Goal: Task Accomplishment & Management: Manage account settings

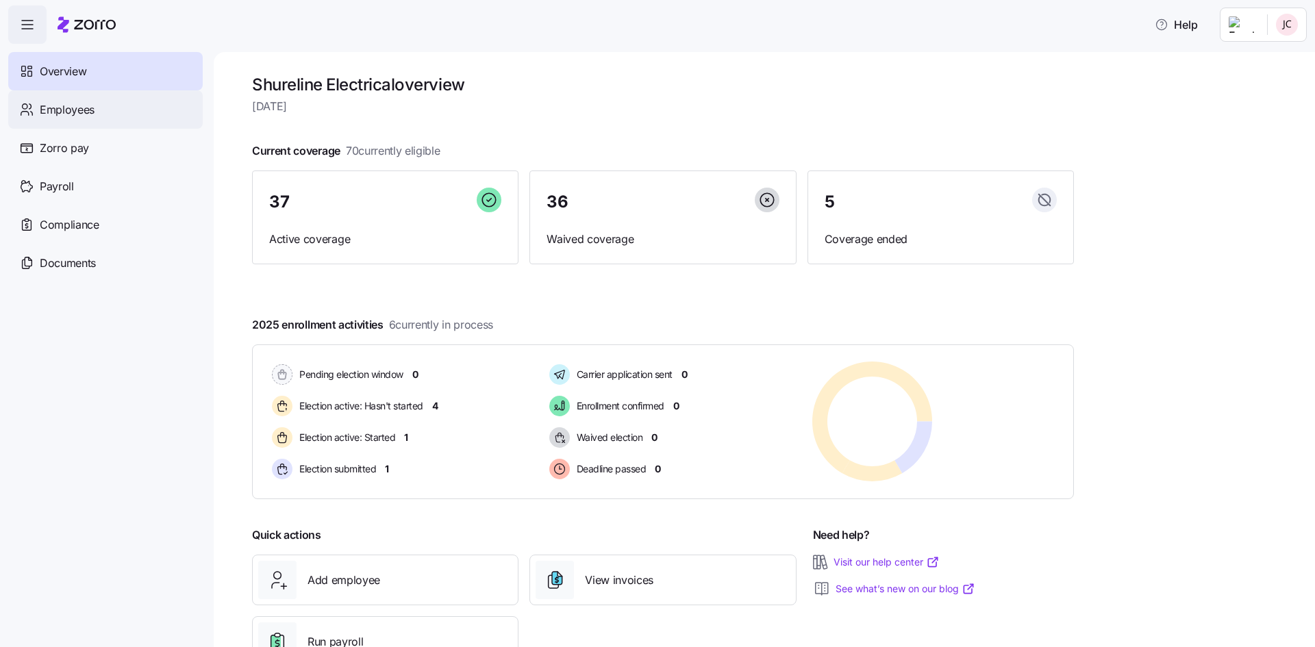
click at [58, 105] on span "Employees" at bounding box center [67, 109] width 55 height 17
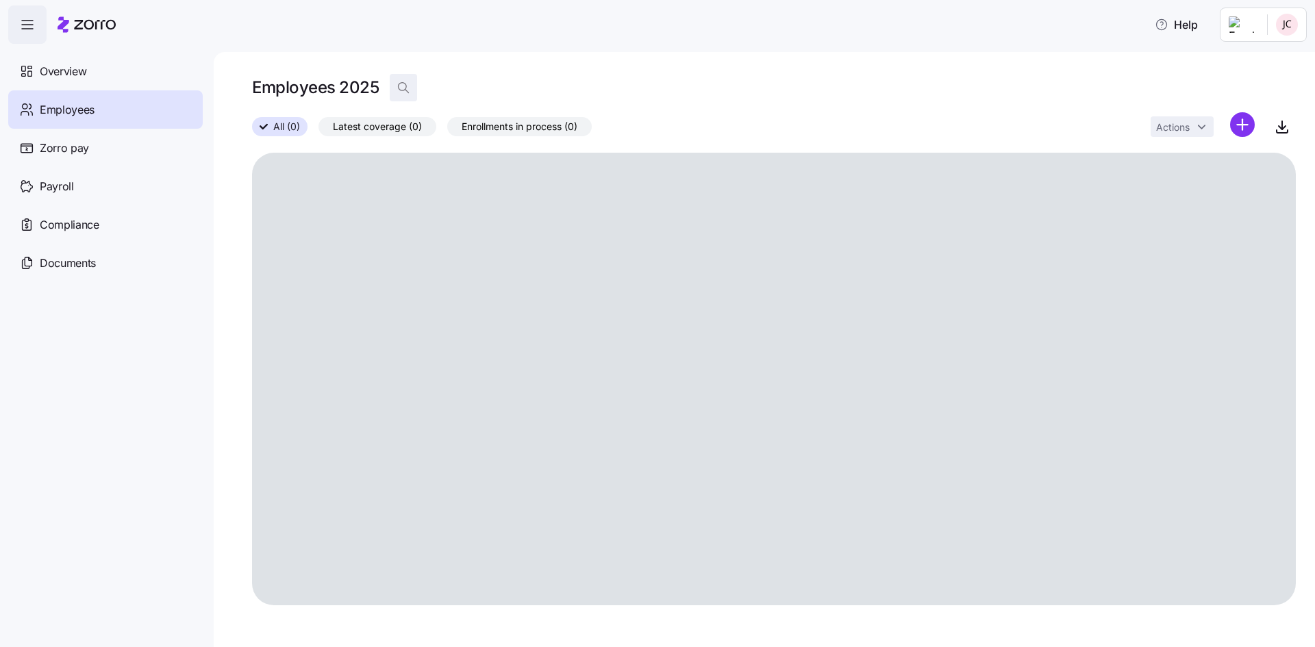
click at [405, 91] on icon "button" at bounding box center [403, 88] width 14 height 14
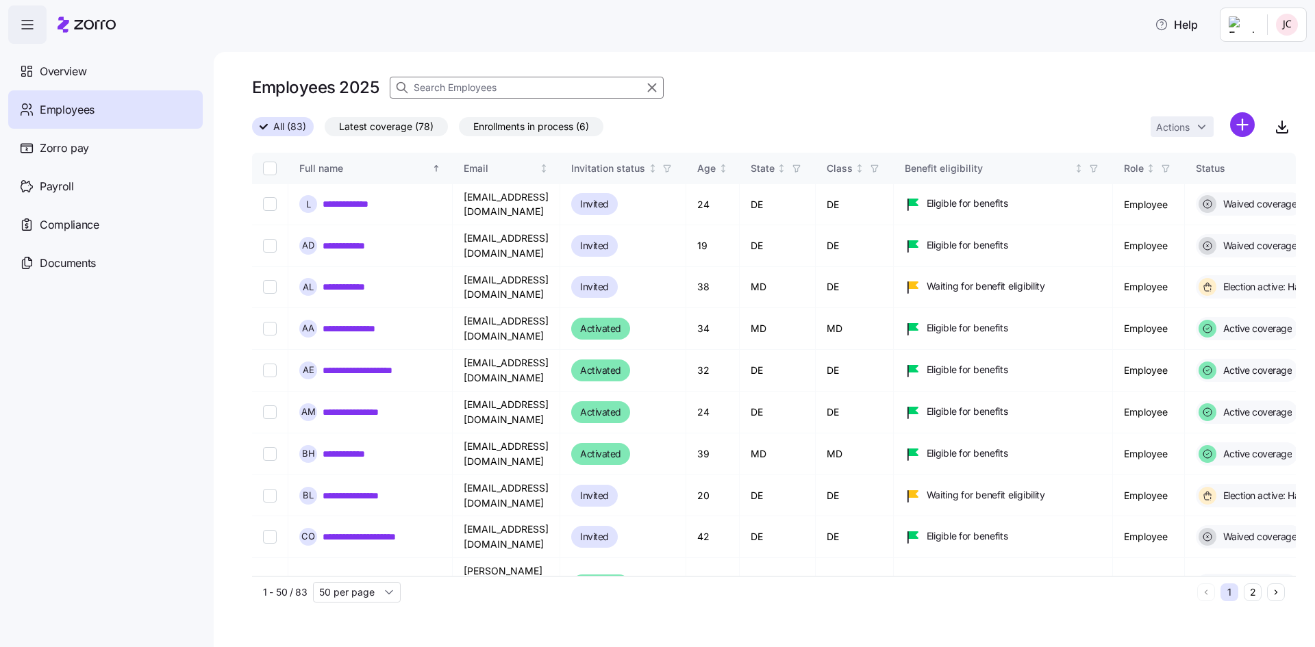
click at [514, 130] on span "Enrollments in process (6)" at bounding box center [531, 127] width 116 height 18
click at [459, 130] on input "Enrollments in process (6)" at bounding box center [459, 130] width 0 height 0
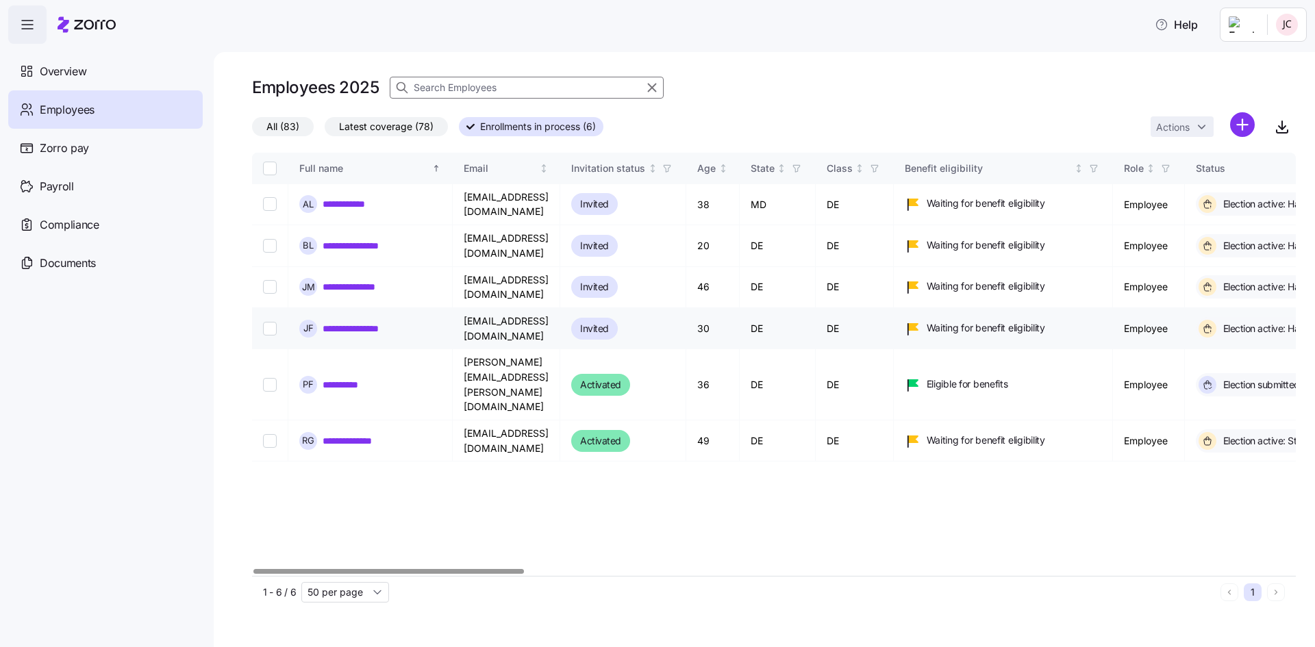
click at [353, 322] on link "**********" at bounding box center [360, 329] width 74 height 14
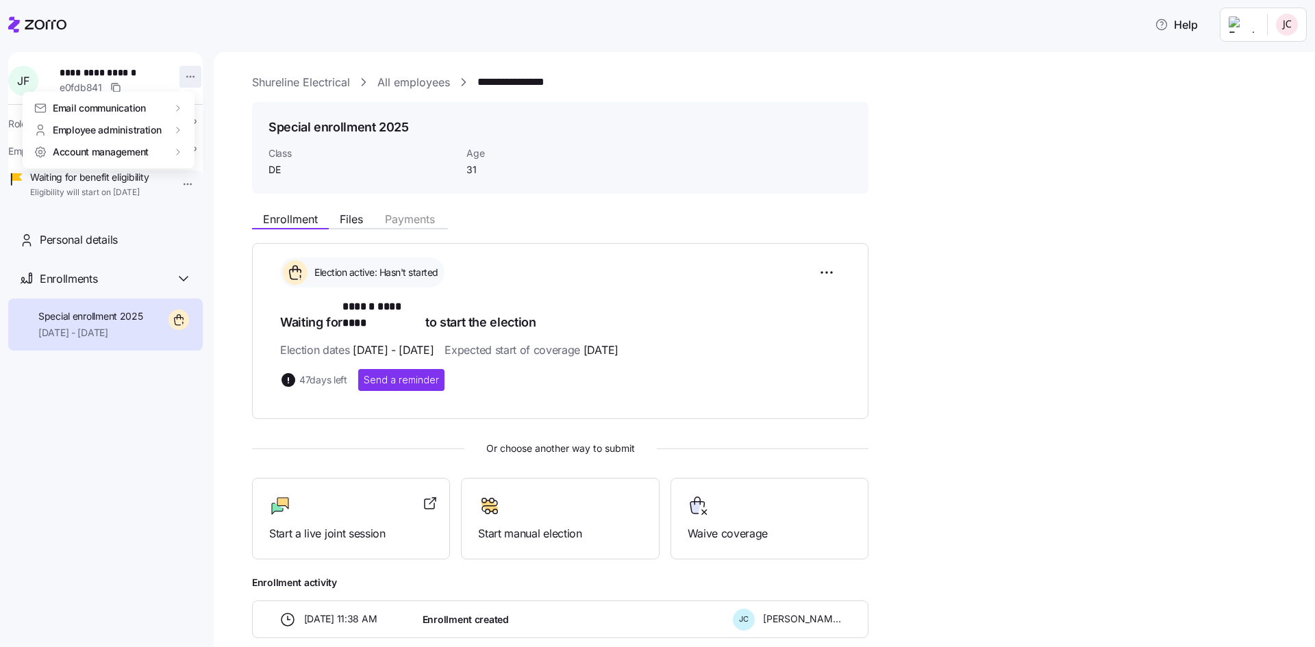
click at [184, 77] on html "**********" at bounding box center [657, 319] width 1315 height 639
click at [242, 215] on div "Delete employee" at bounding box center [236, 218] width 75 height 15
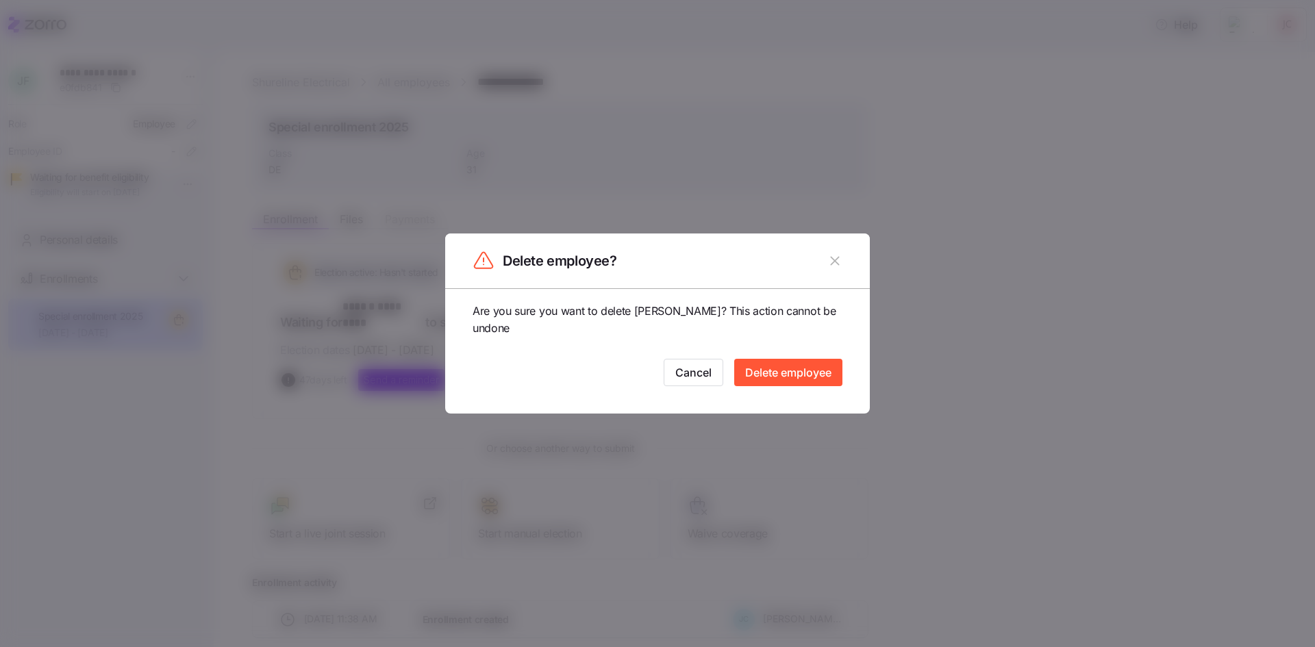
click at [793, 372] on span "Delete employee" at bounding box center [788, 372] width 86 height 16
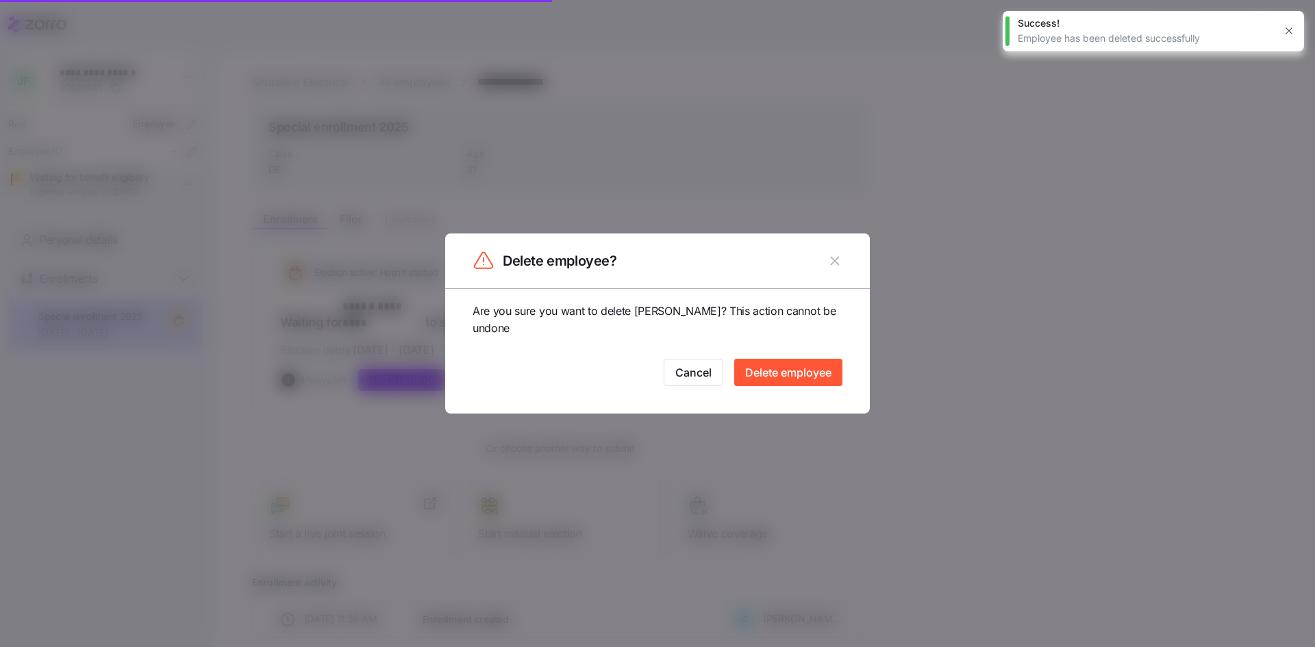
click at [831, 257] on icon "button" at bounding box center [834, 261] width 9 height 9
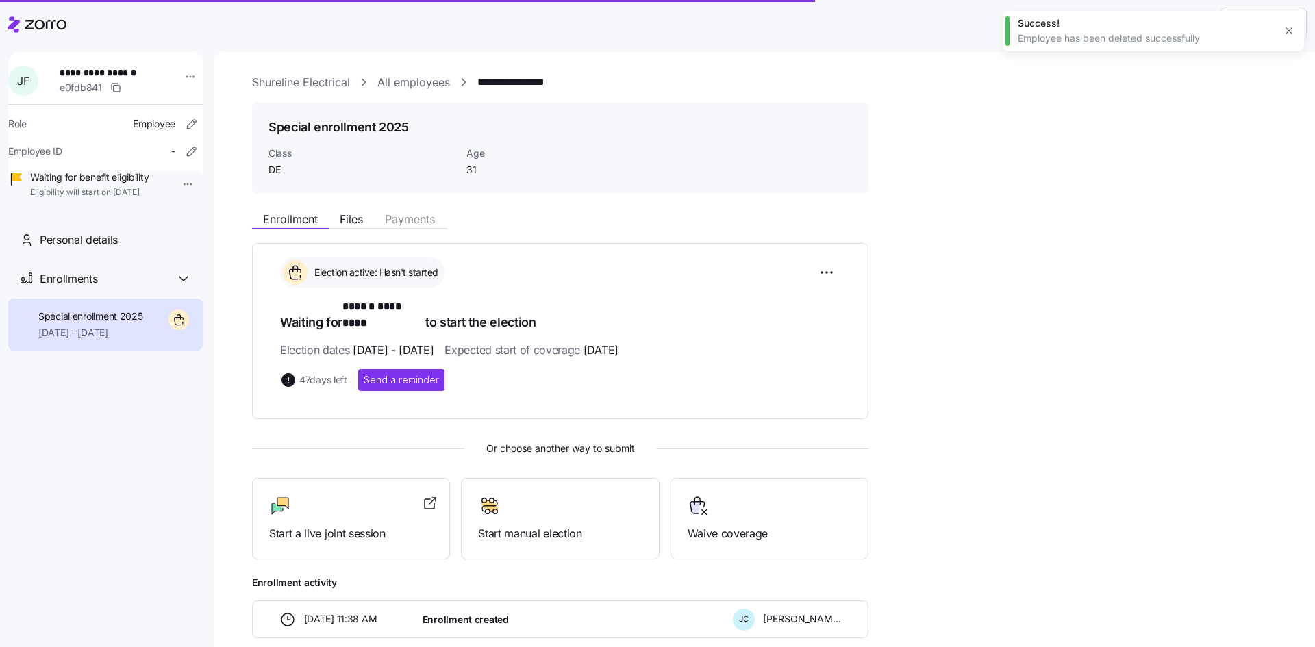
click at [13, 23] on icon at bounding box center [14, 24] width 12 height 16
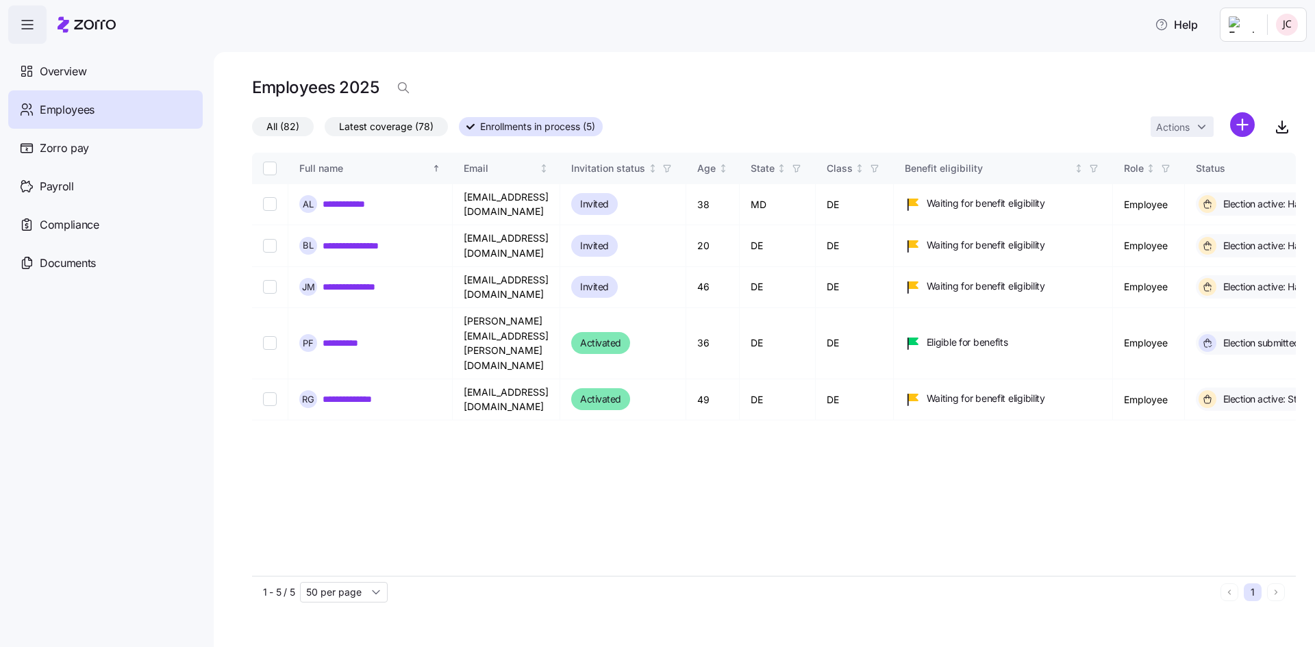
click at [69, 112] on span "Employees" at bounding box center [67, 109] width 55 height 17
click at [278, 131] on span "All (82)" at bounding box center [282, 127] width 33 height 18
click at [252, 130] on input "All (82)" at bounding box center [252, 130] width 0 height 0
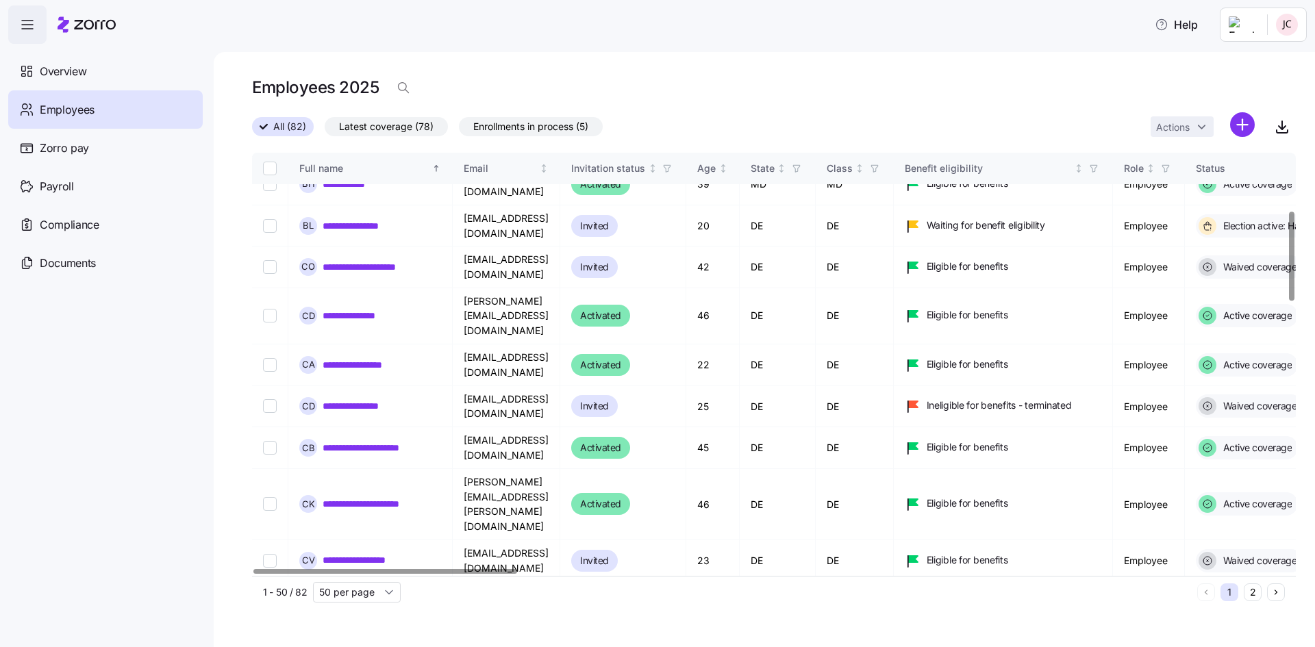
scroll to position [274, 0]
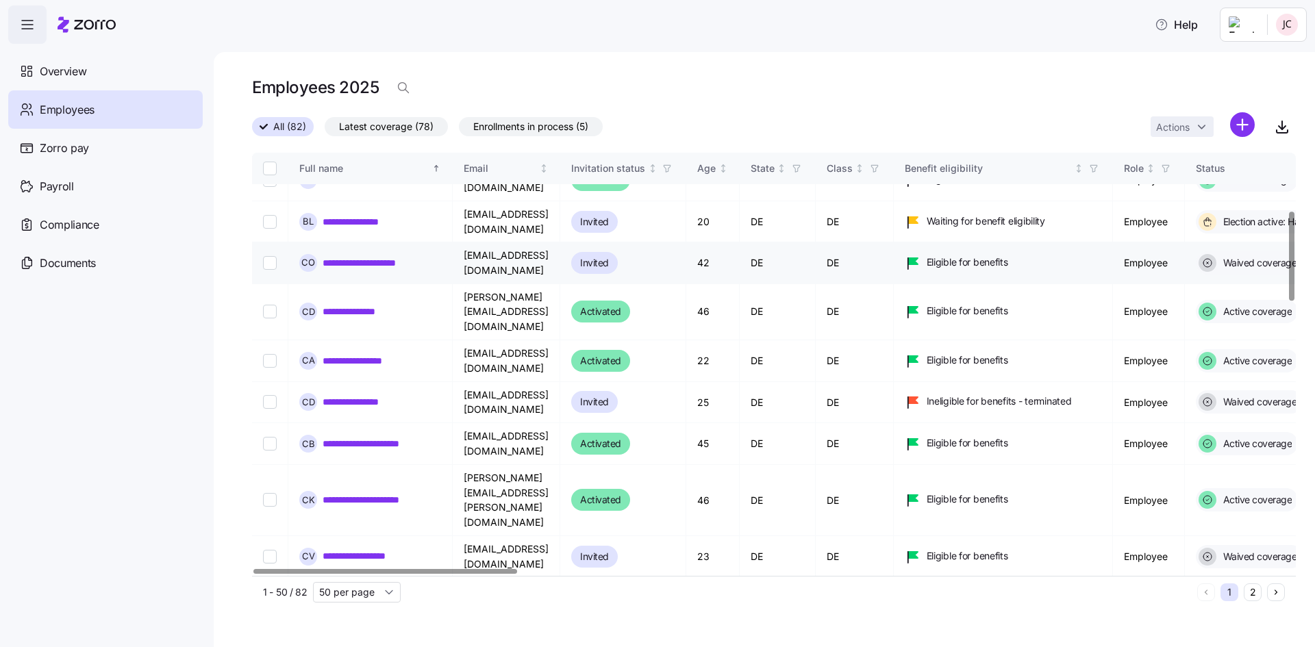
click at [330, 256] on link "**********" at bounding box center [369, 263] width 92 height 14
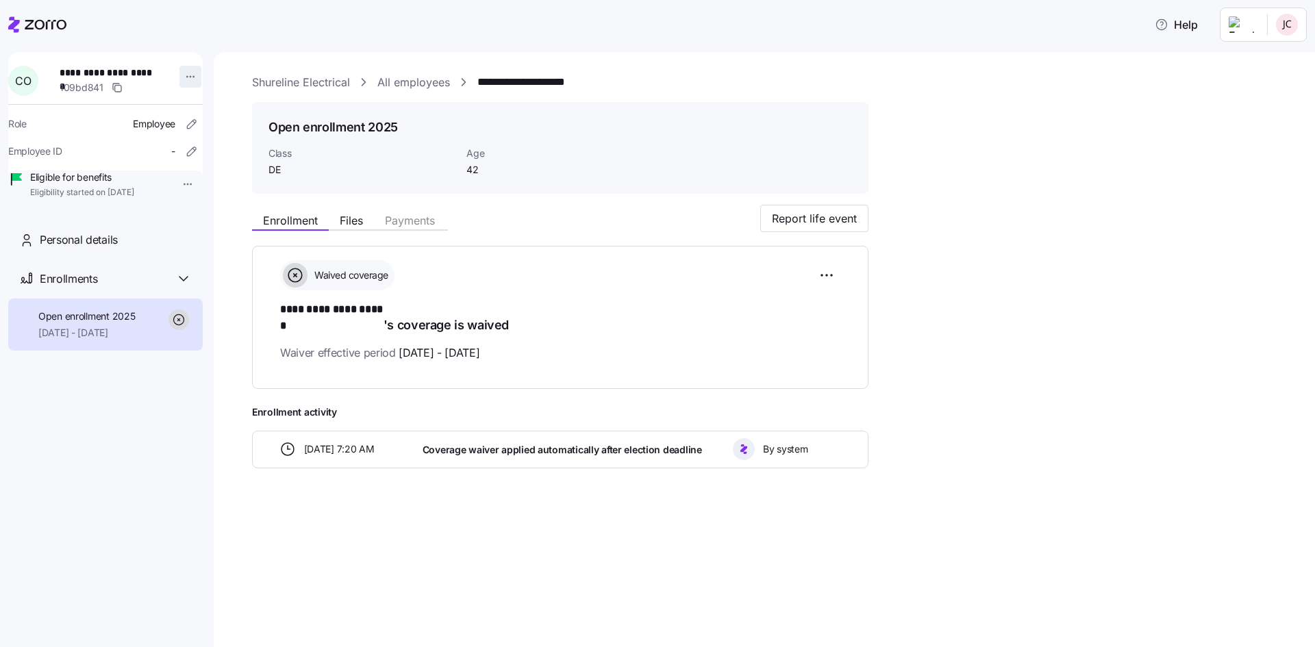
click at [181, 80] on html "**********" at bounding box center [657, 319] width 1315 height 639
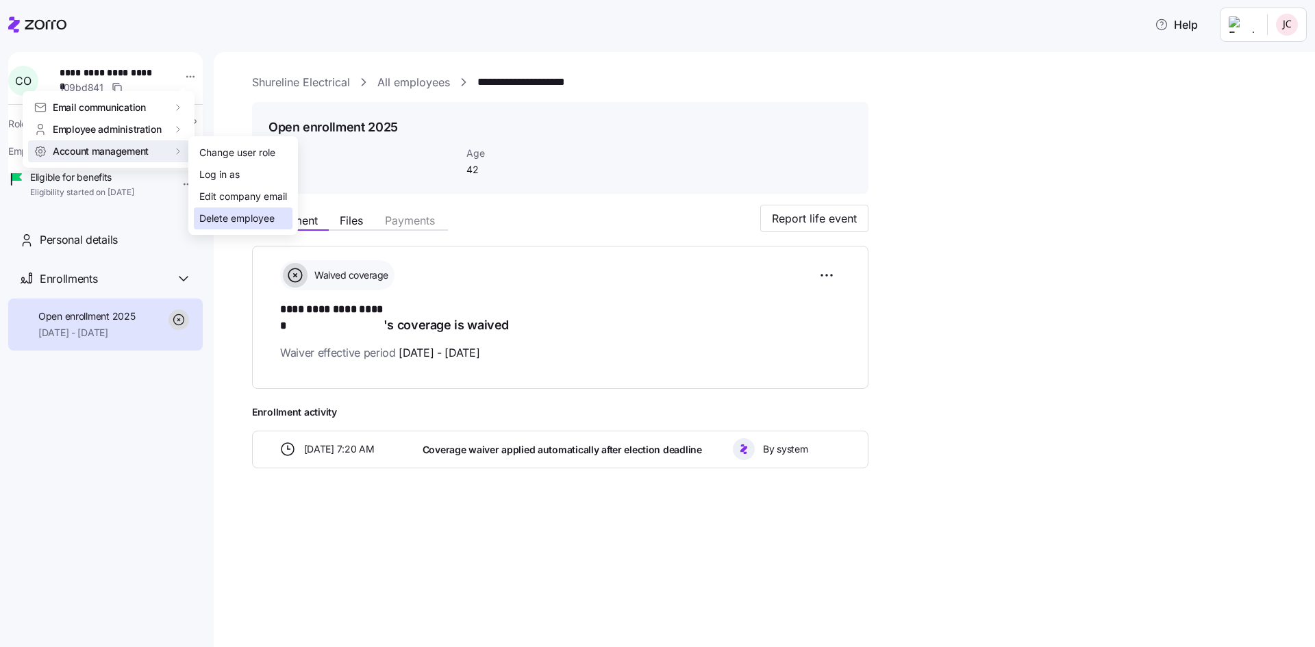
click at [245, 214] on div "Delete employee" at bounding box center [236, 218] width 75 height 15
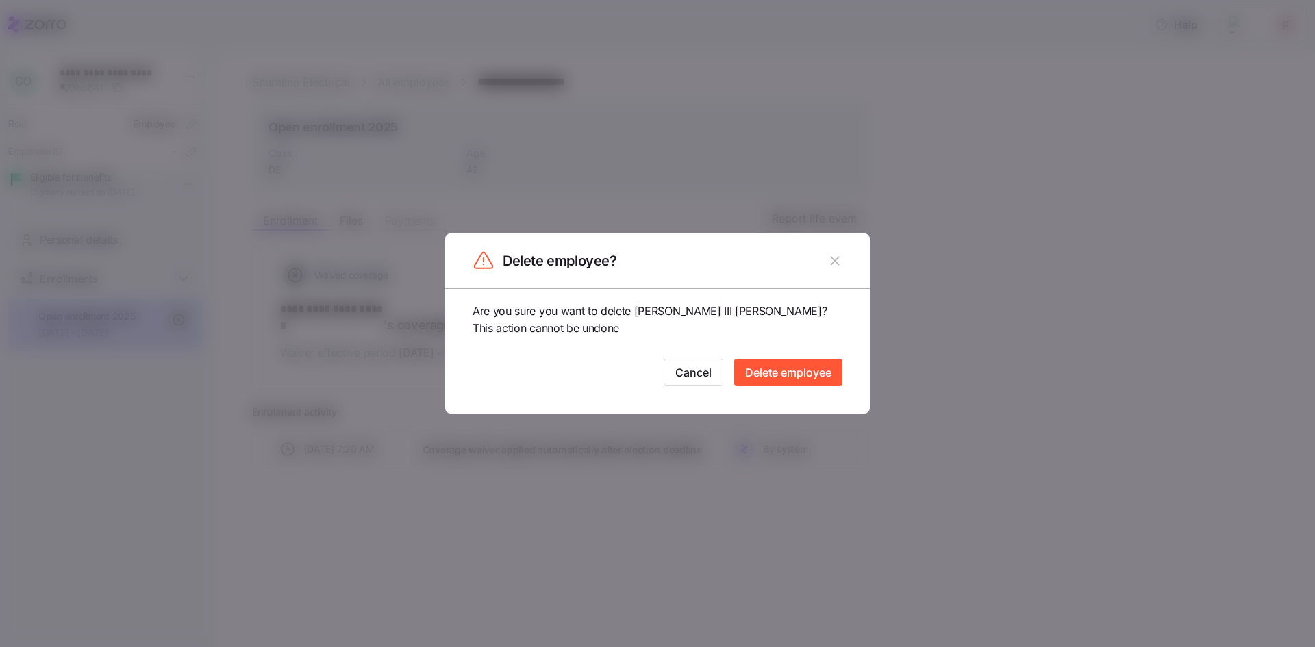
click at [782, 377] on span "Delete employee" at bounding box center [788, 372] width 86 height 16
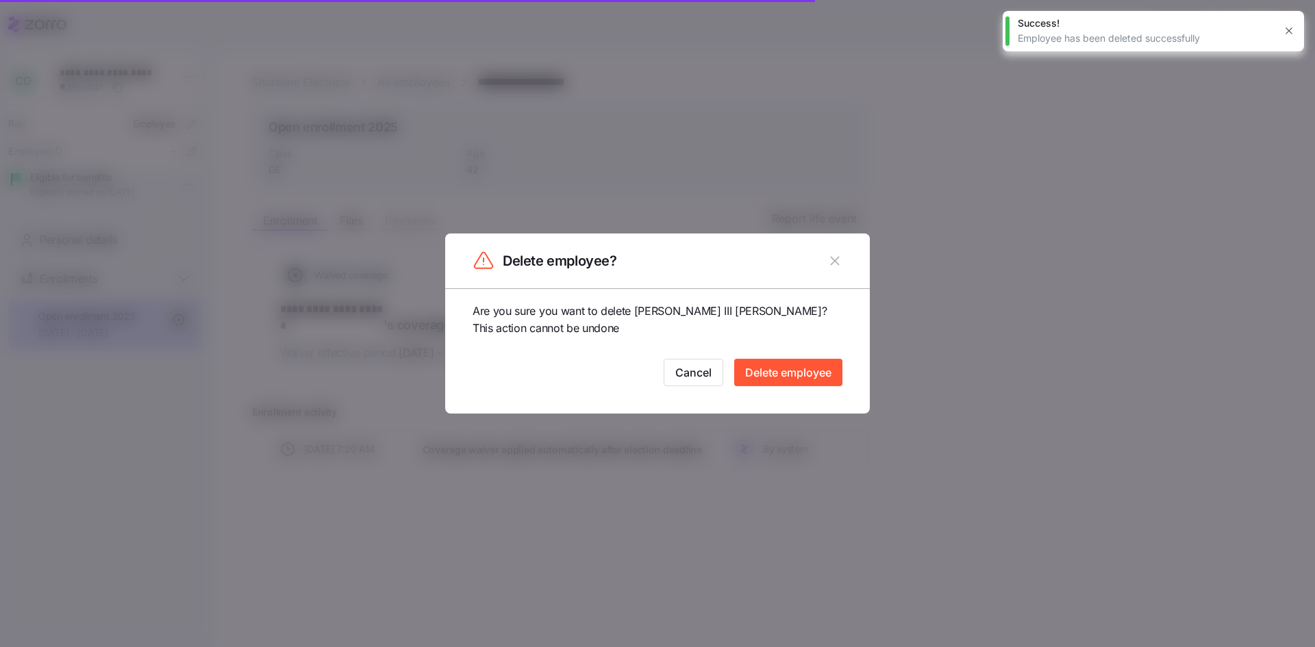
click at [1285, 31] on icon "button" at bounding box center [1288, 30] width 11 height 11
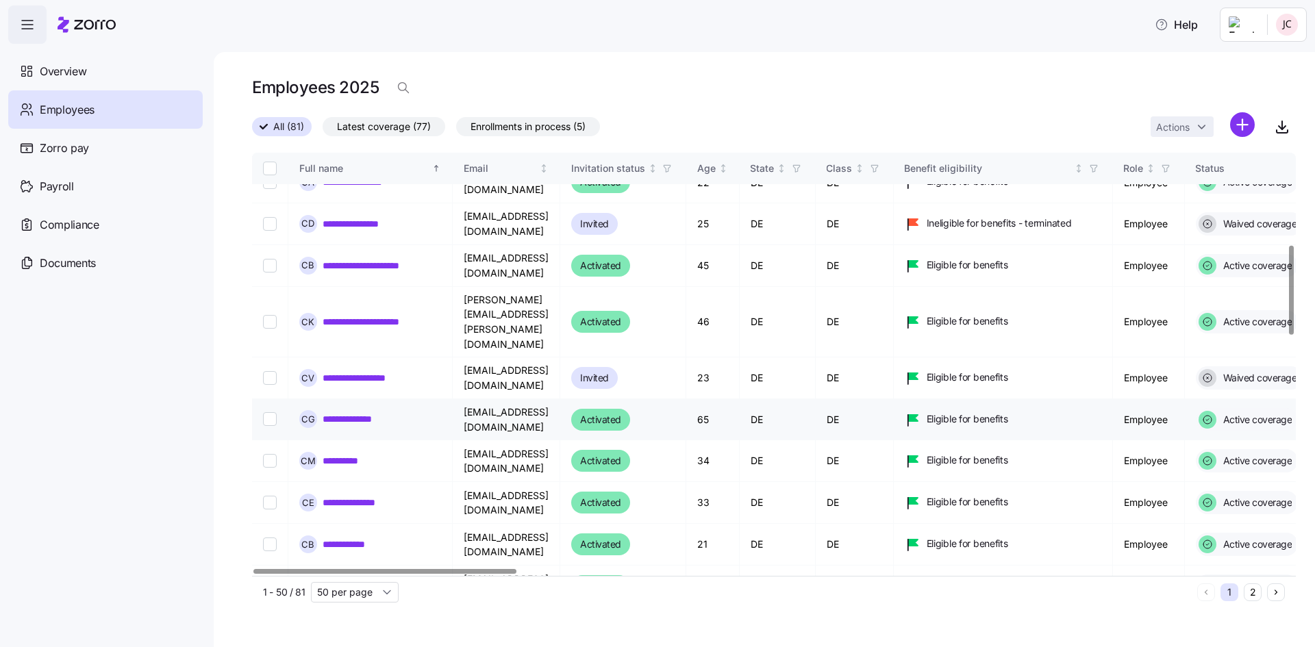
scroll to position [479, 0]
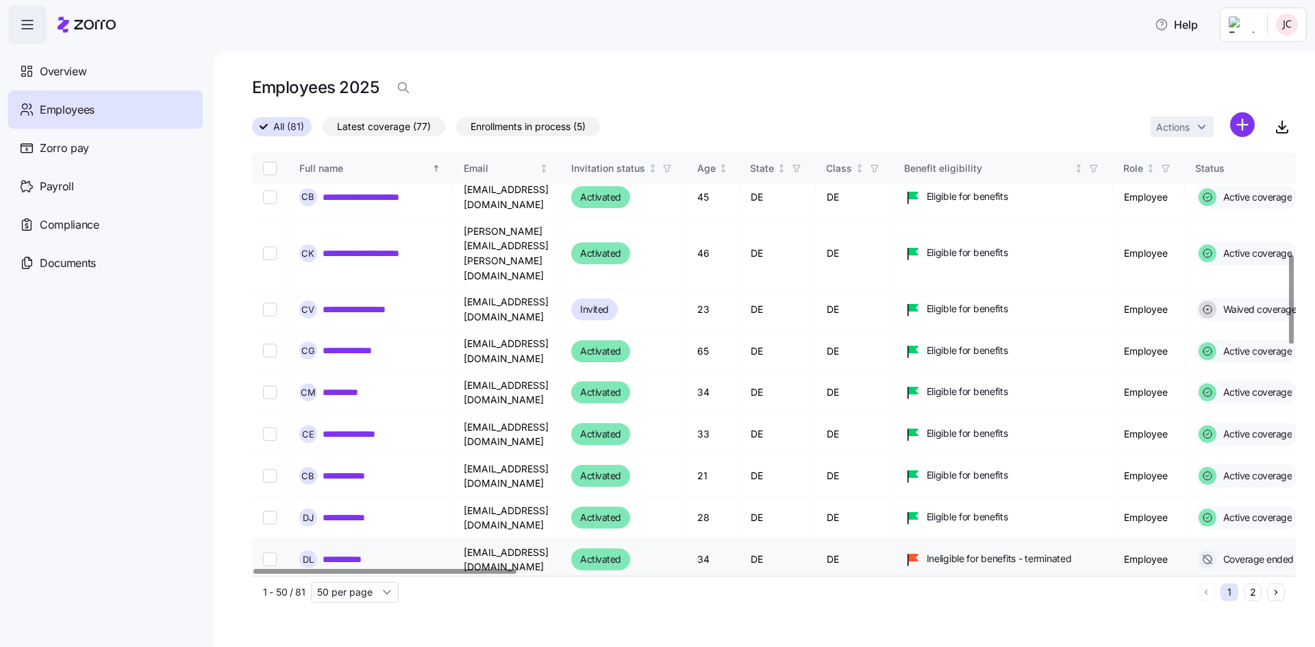
click at [341, 553] on link "**********" at bounding box center [351, 560] width 56 height 14
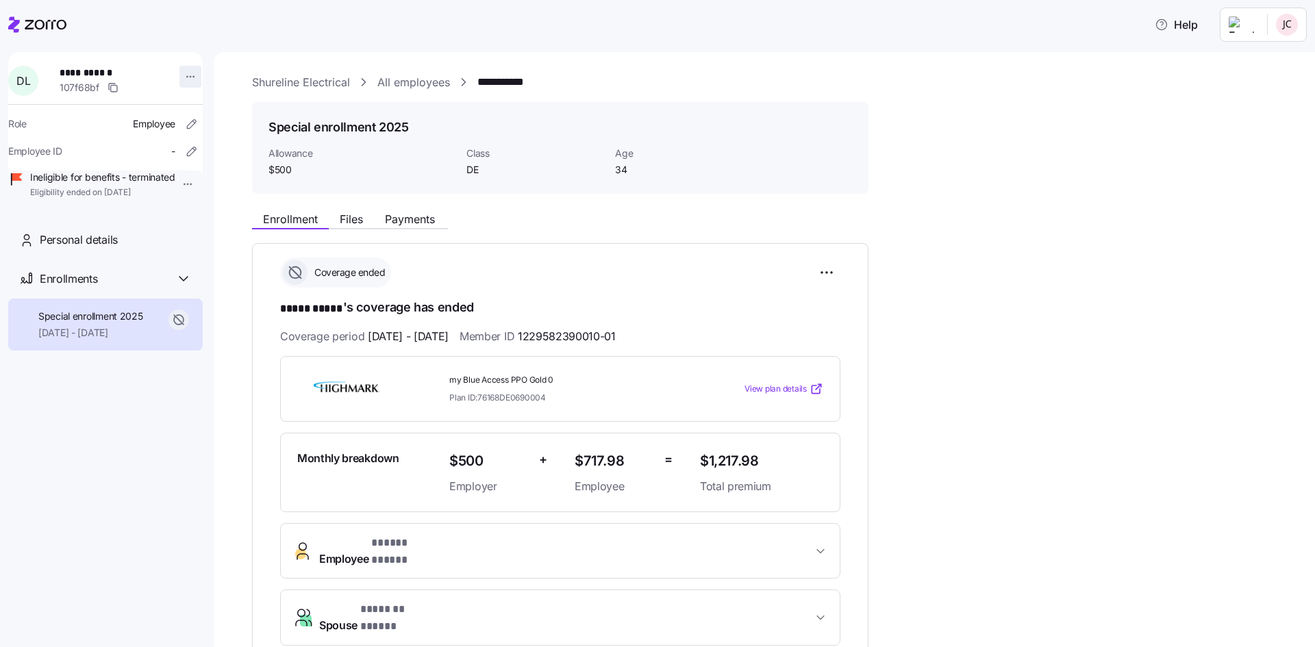
click at [184, 82] on html "**********" at bounding box center [657, 319] width 1315 height 639
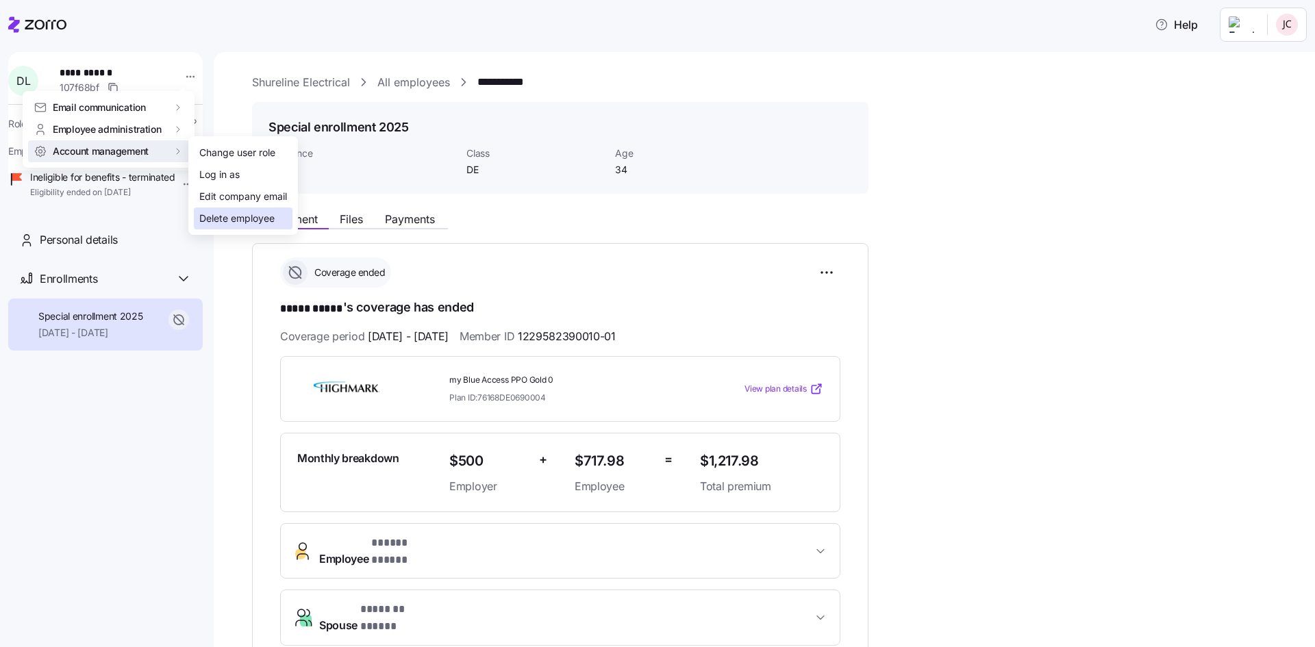
click at [235, 211] on div "Delete employee" at bounding box center [236, 218] width 75 height 15
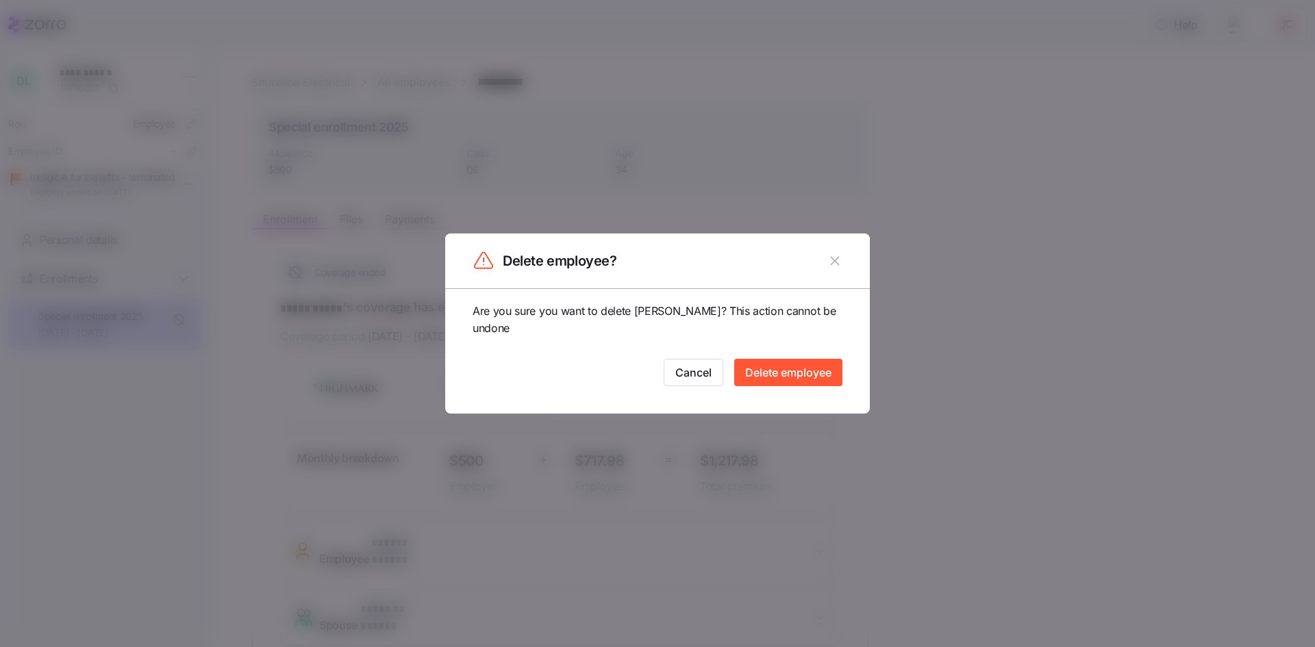
click at [768, 377] on span "Delete employee" at bounding box center [788, 372] width 86 height 16
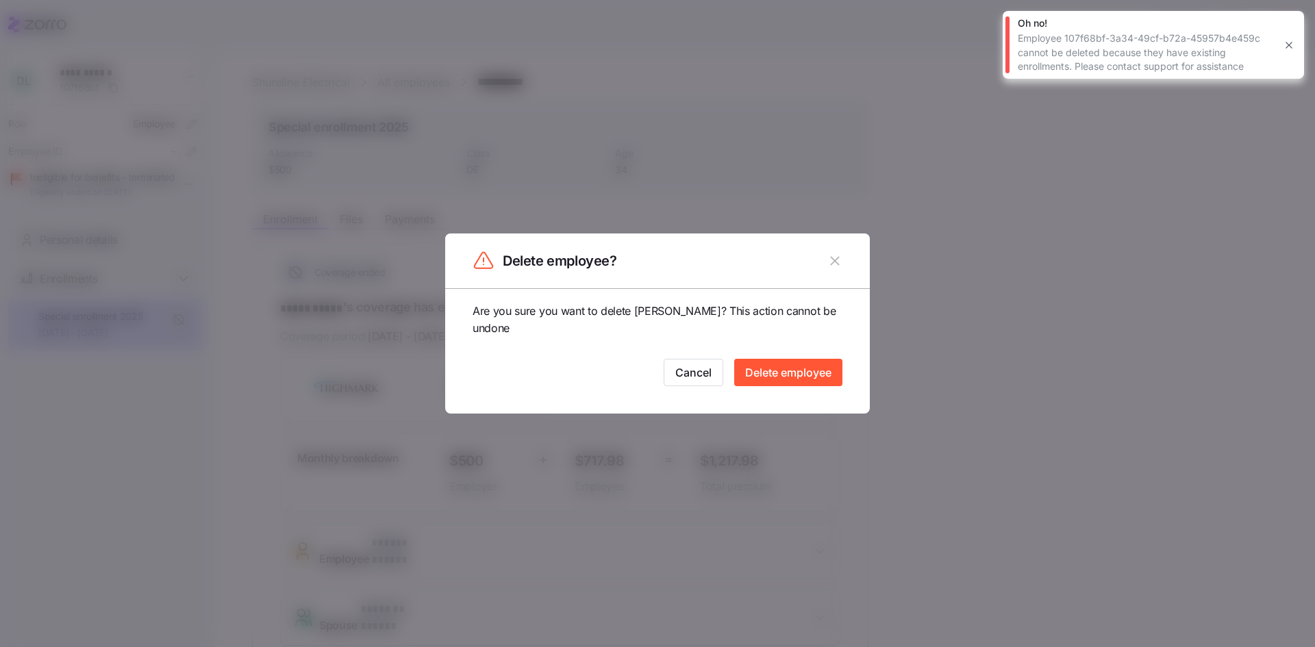
click at [1288, 48] on icon "button" at bounding box center [1288, 45] width 11 height 11
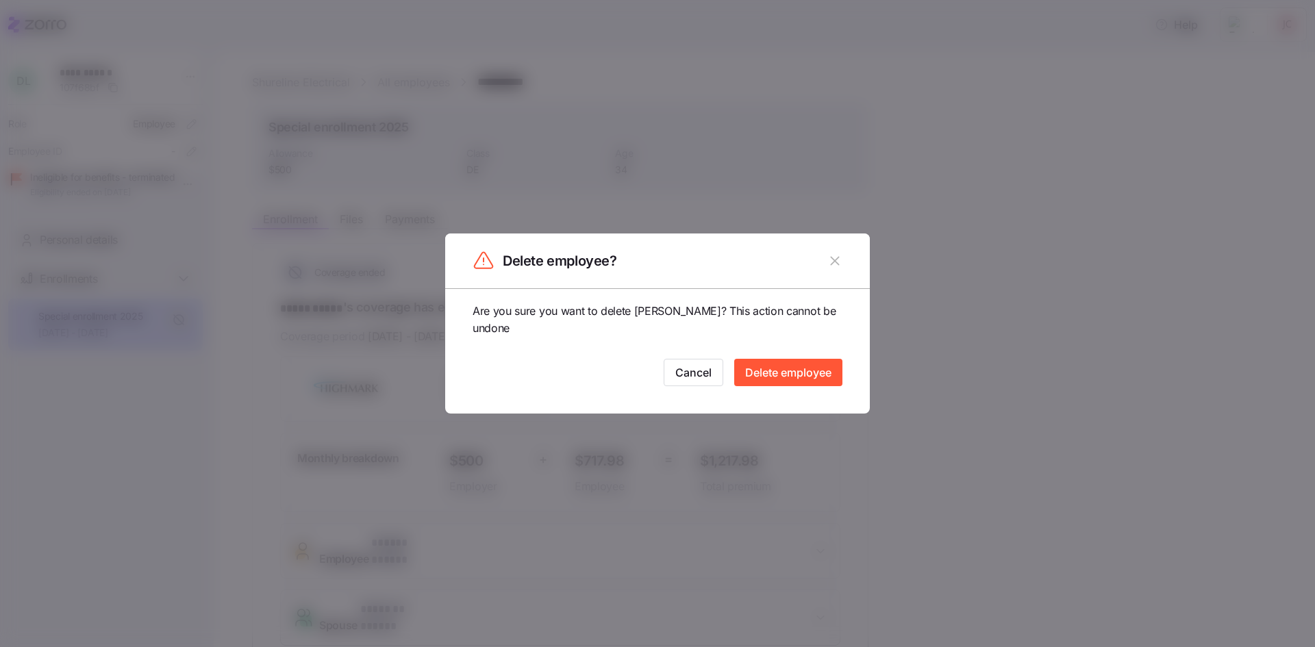
click at [835, 262] on icon "button" at bounding box center [834, 261] width 9 height 9
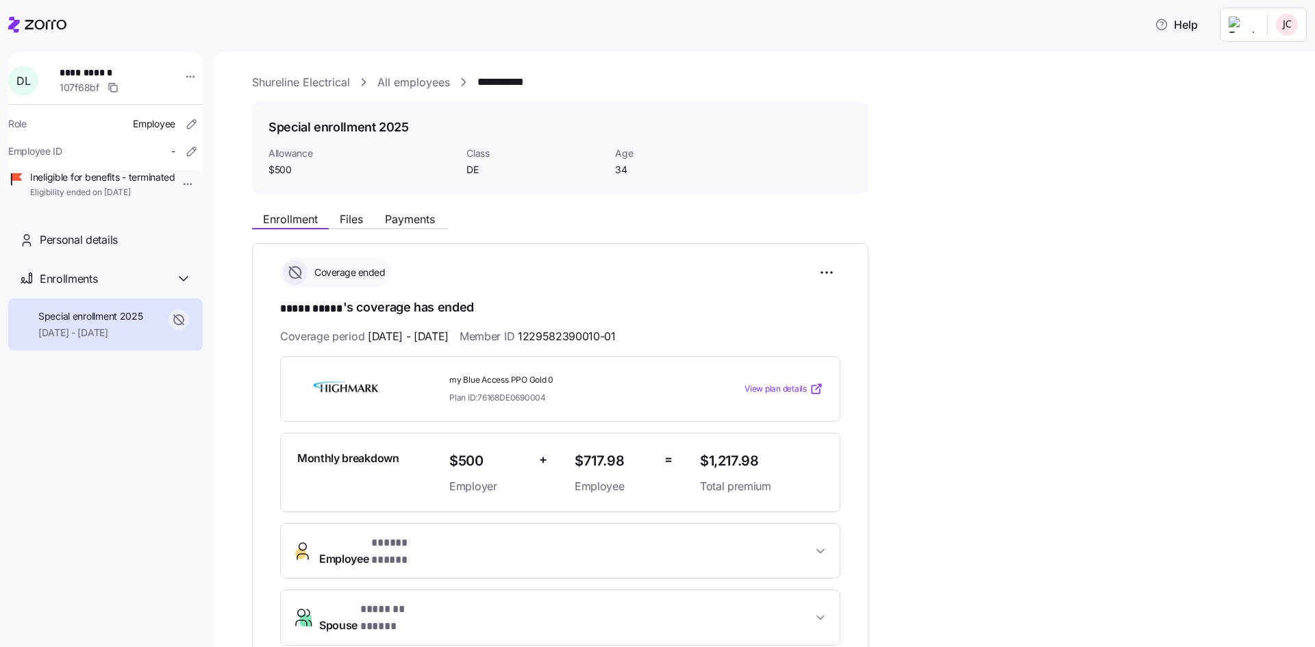
click at [25, 20] on icon at bounding box center [37, 24] width 58 height 16
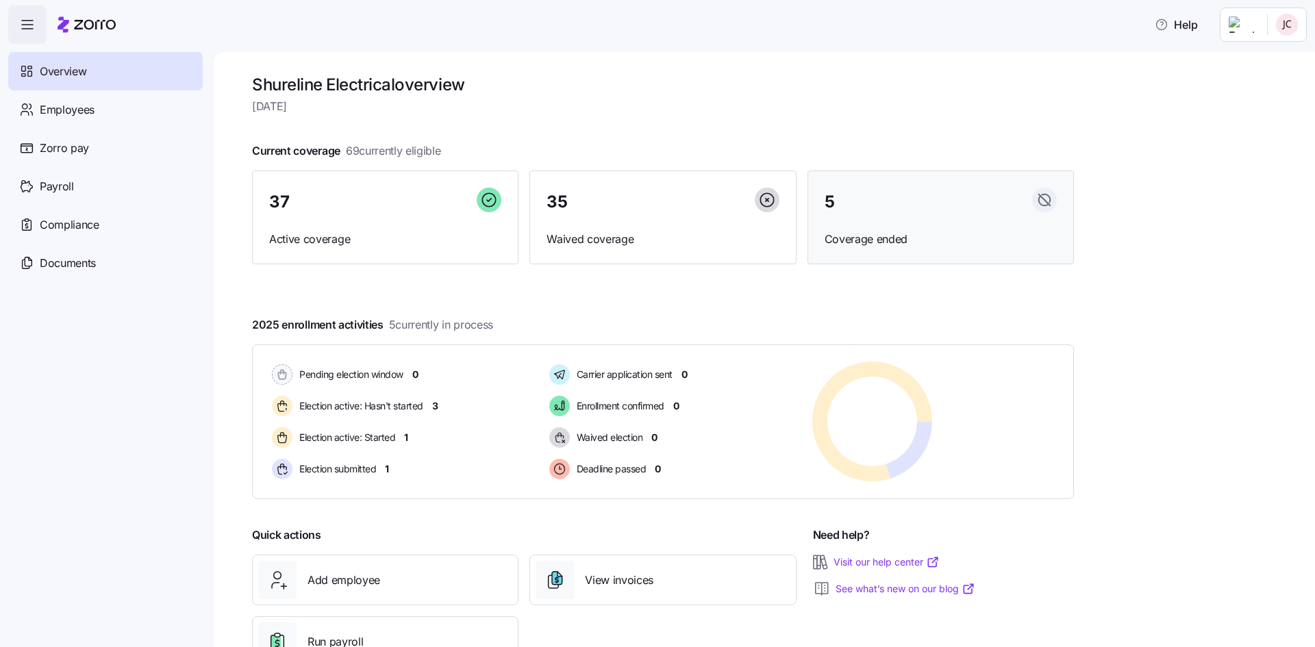
click at [870, 250] on div "5 Coverage ended" at bounding box center [940, 218] width 266 height 94
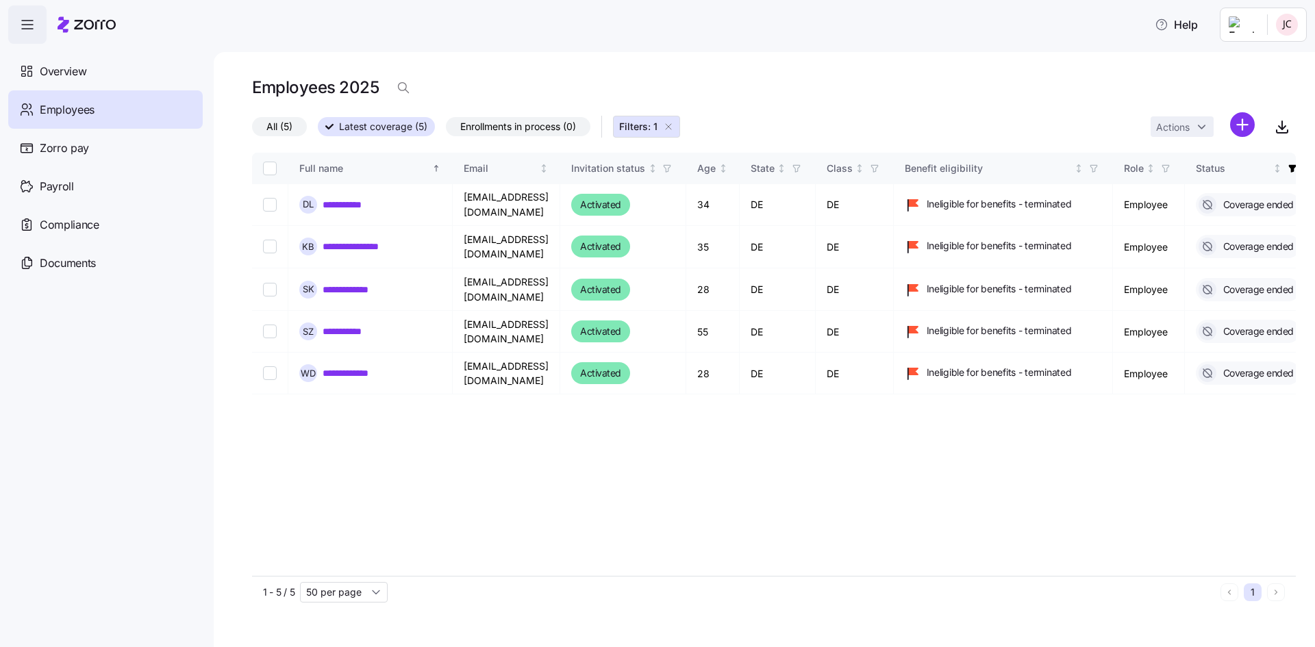
click at [268, 125] on span "All (5)" at bounding box center [279, 127] width 26 height 18
click at [252, 130] on input "All (5)" at bounding box center [252, 130] width 0 height 0
click at [273, 127] on span at bounding box center [267, 127] width 14 height 8
click at [252, 131] on input "All (5)" at bounding box center [252, 131] width 0 height 0
click at [527, 125] on span "Enrollments in process (0)" at bounding box center [518, 127] width 116 height 18
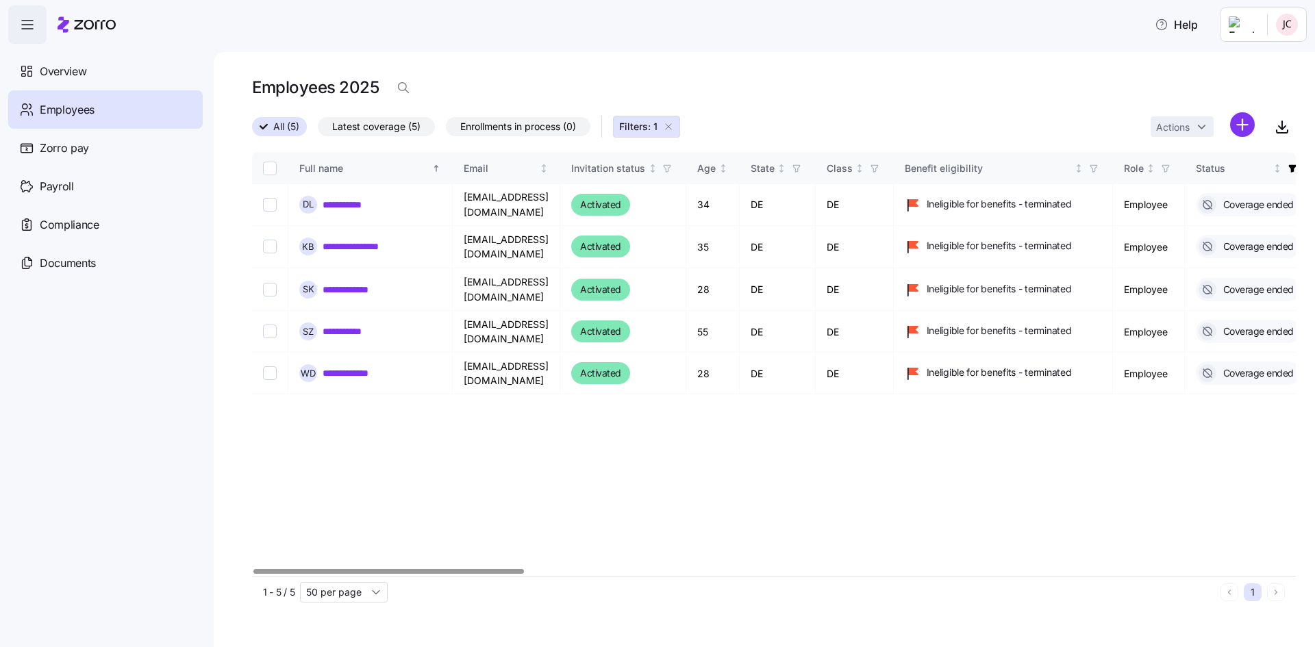
click at [446, 130] on input "Enrollments in process (0)" at bounding box center [446, 130] width 0 height 0
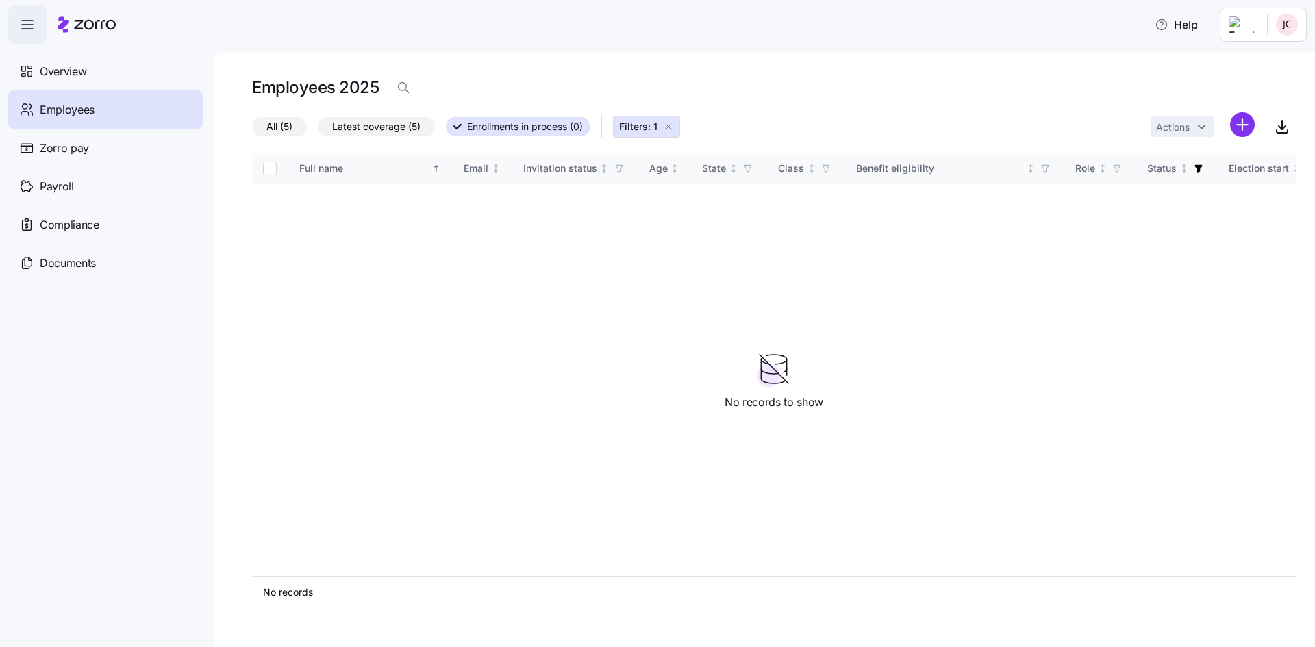
click at [65, 116] on span "Employees" at bounding box center [67, 109] width 55 height 17
click at [277, 130] on span "All (5)" at bounding box center [279, 127] width 26 height 18
click at [252, 130] on input "All (5)" at bounding box center [252, 130] width 0 height 0
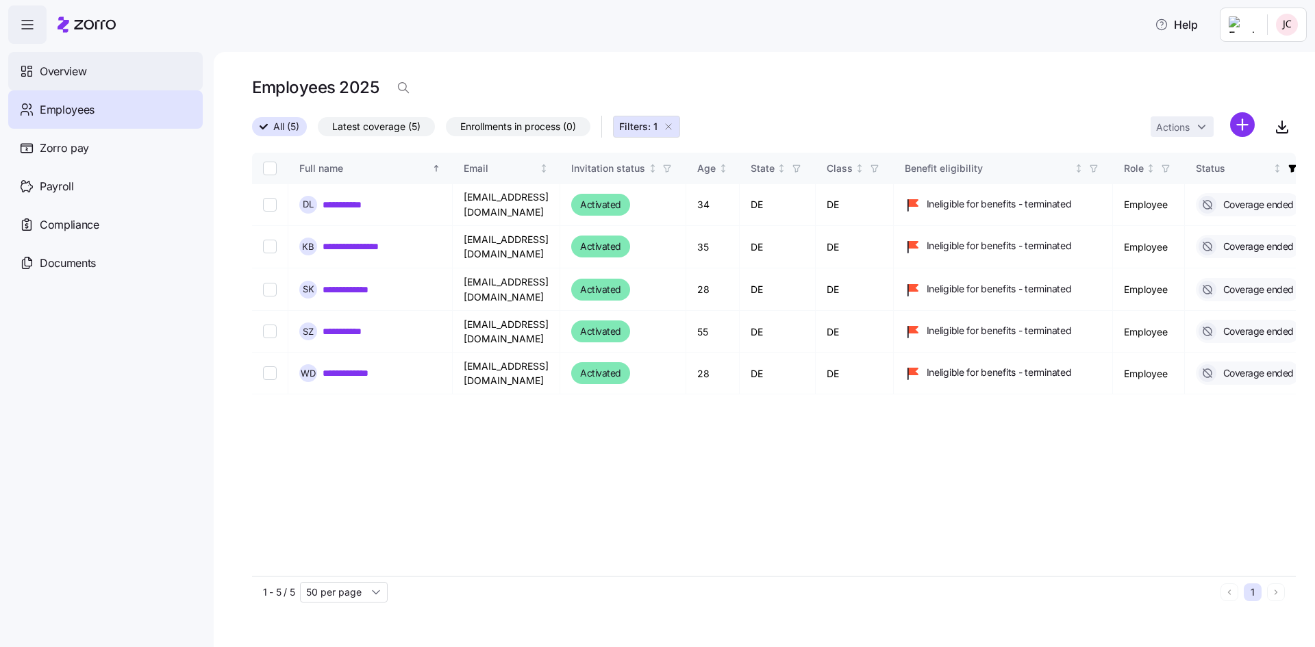
click at [75, 76] on span "Overview" at bounding box center [63, 71] width 47 height 17
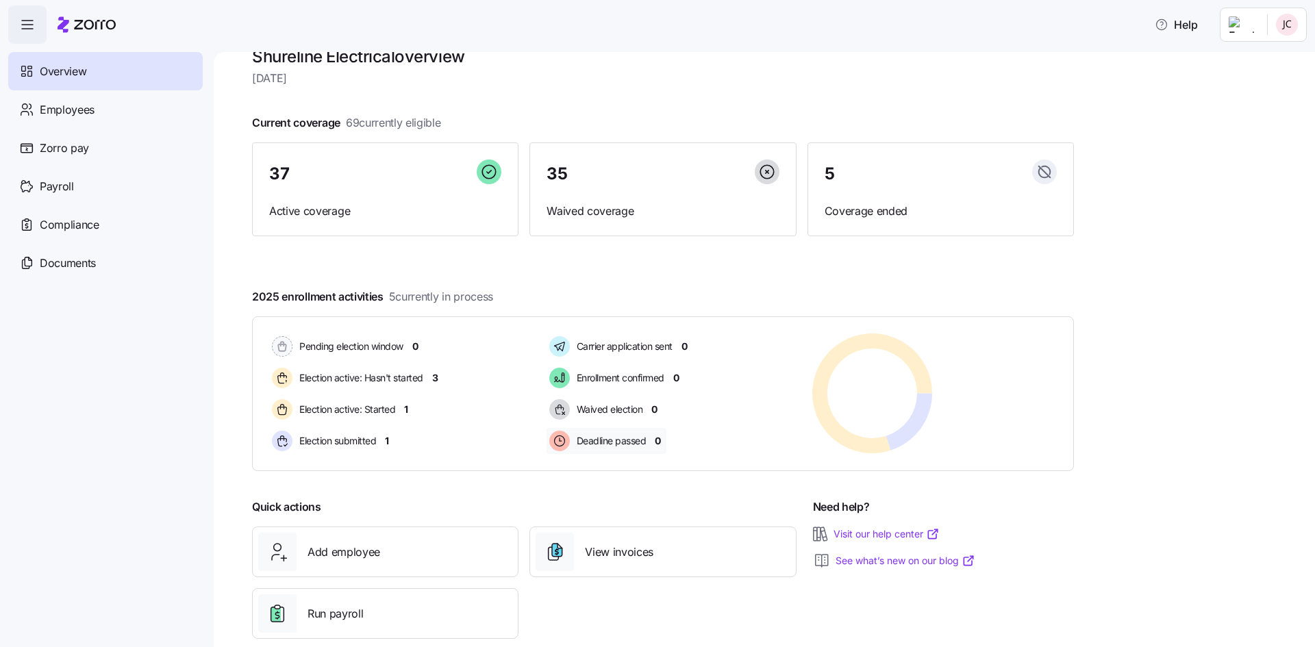
scroll to position [53, 0]
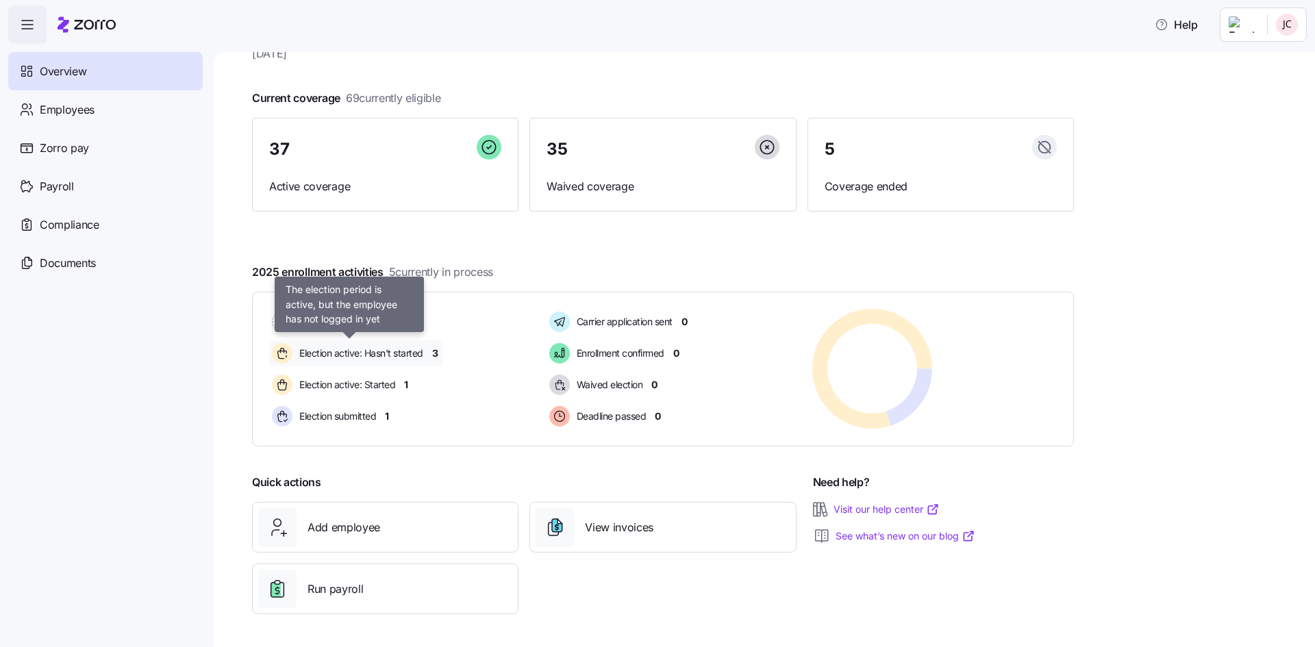
click at [344, 352] on span "Election active: Hasn't started" at bounding box center [359, 353] width 128 height 14
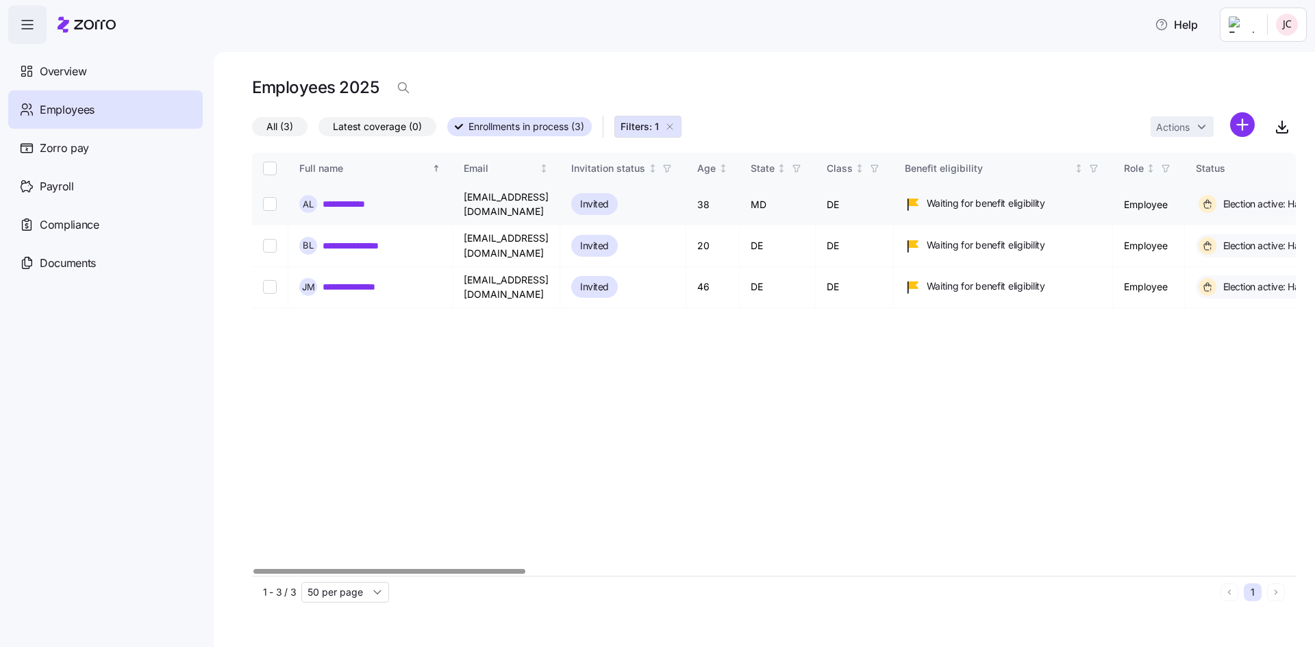
click at [341, 207] on link "**********" at bounding box center [352, 204] width 58 height 14
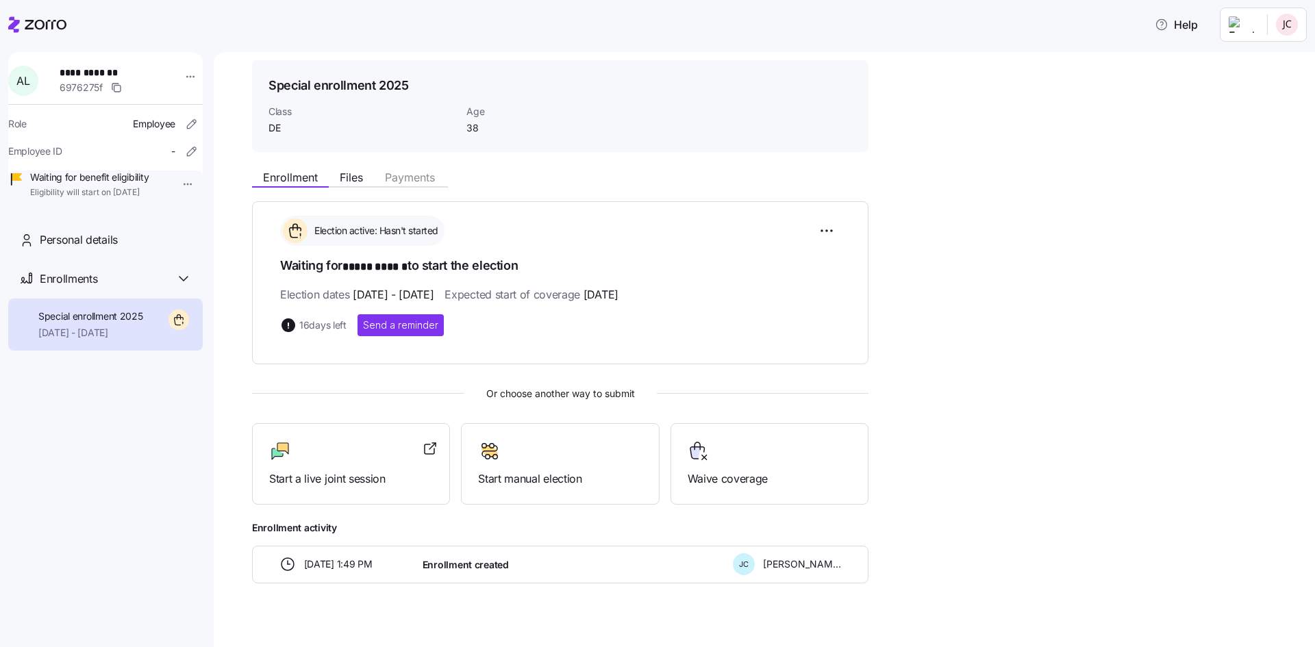
scroll to position [59, 0]
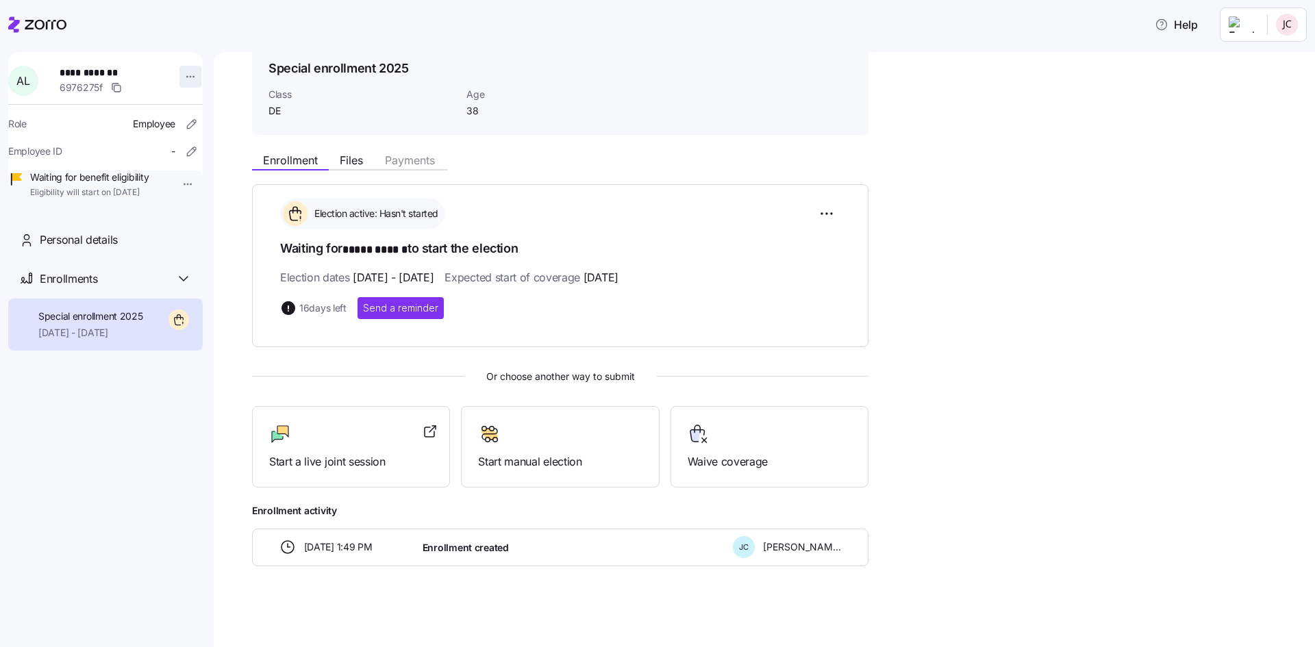
click at [181, 76] on html "**********" at bounding box center [657, 319] width 1315 height 639
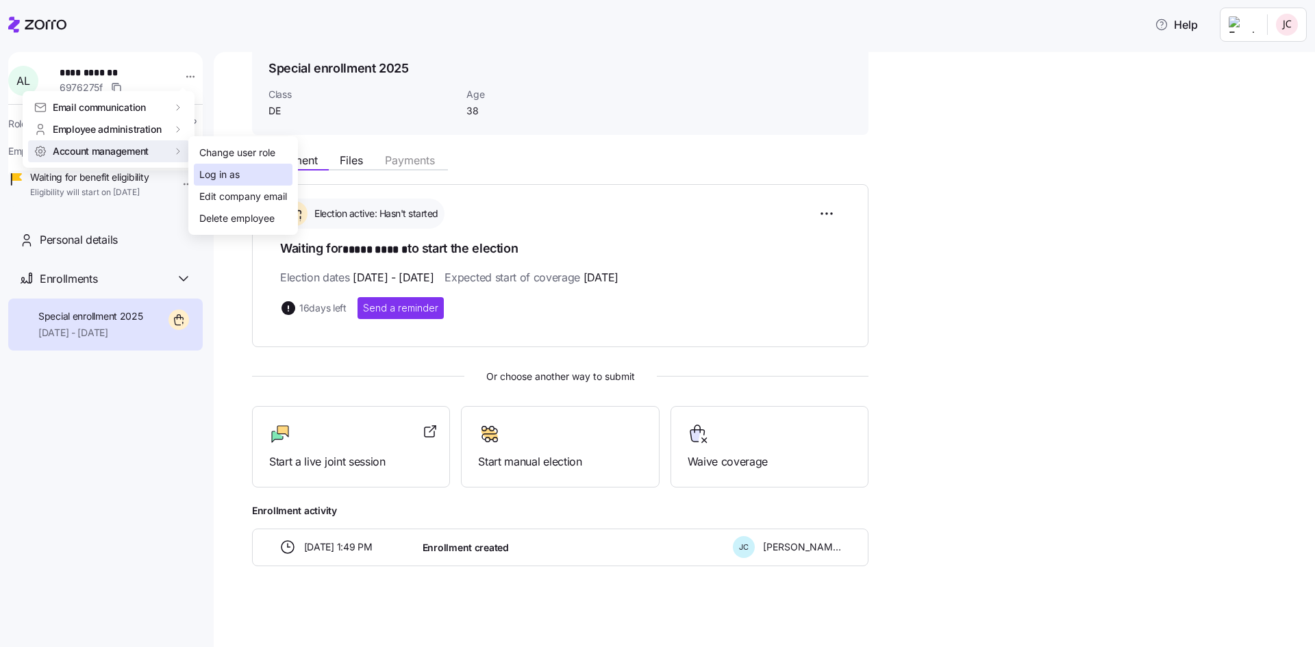
click at [226, 175] on div "Log in as" at bounding box center [219, 174] width 40 height 15
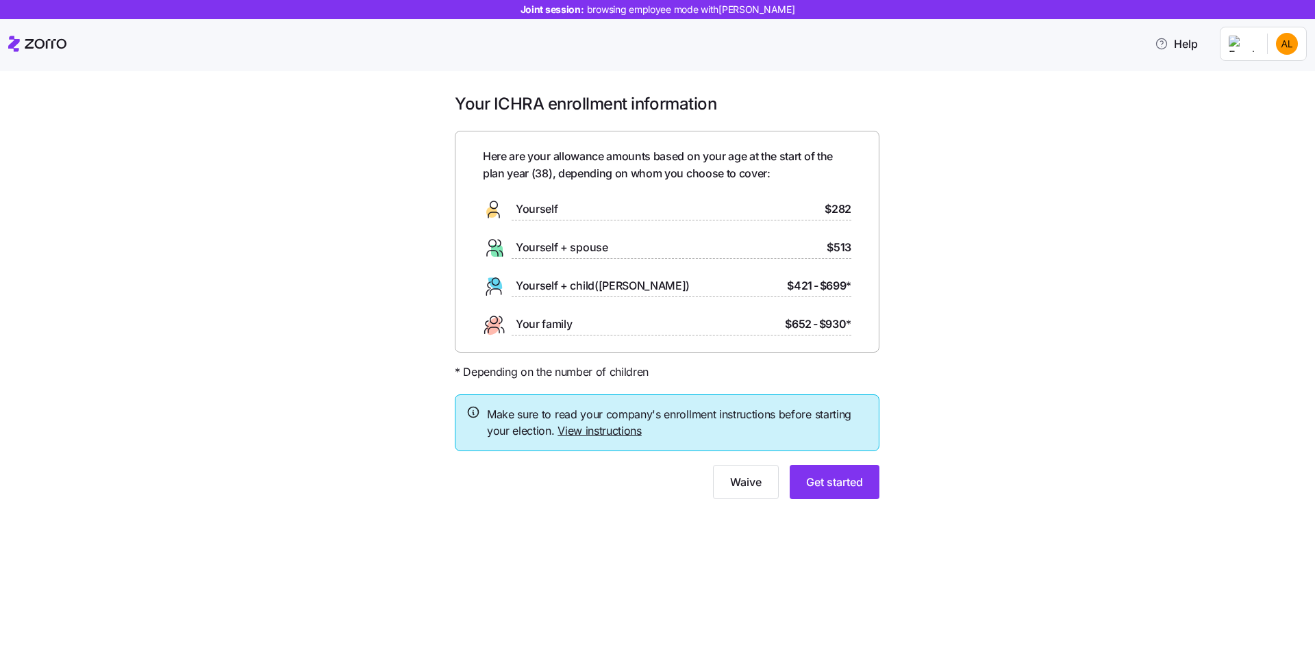
click at [1235, 262] on div "Your ICHRA enrollment information Here are your allowance amounts based on your…" at bounding box center [666, 304] width 1257 height 423
